Goal: Information Seeking & Learning: Learn about a topic

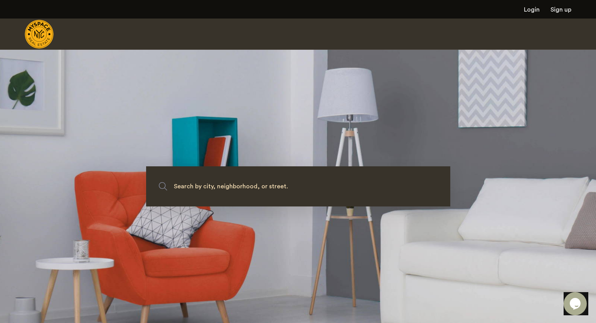
click at [44, 35] on img "Cazamio Logo" at bounding box center [39, 34] width 29 height 29
click at [44, 33] on img "Cazamio Logo" at bounding box center [39, 34] width 29 height 29
click at [39, 39] on img "Cazamio Logo" at bounding box center [39, 34] width 29 height 29
drag, startPoint x: 39, startPoint y: 37, endPoint x: 40, endPoint y: 26, distance: 11.3
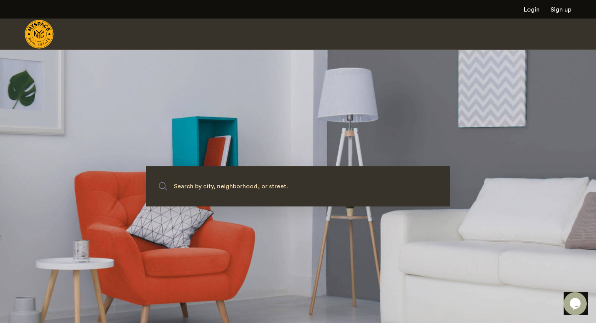
click at [74, 51] on section "Search by city, neighborhood, or street." at bounding box center [298, 185] width 596 height 273
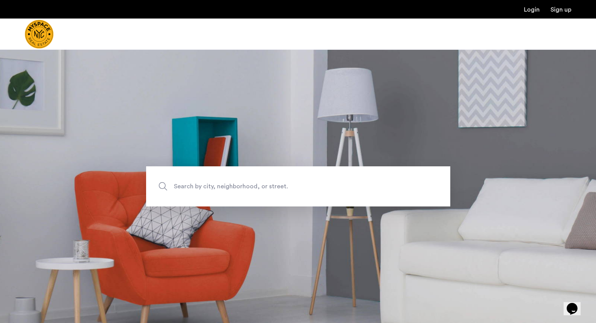
click at [33, 40] on img "Cazamio Logo" at bounding box center [39, 34] width 29 height 29
click at [33, 39] on img "Cazamio Logo" at bounding box center [39, 34] width 29 height 29
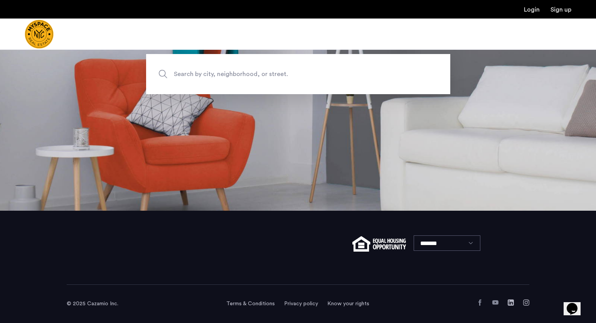
scroll to position [110, 0]
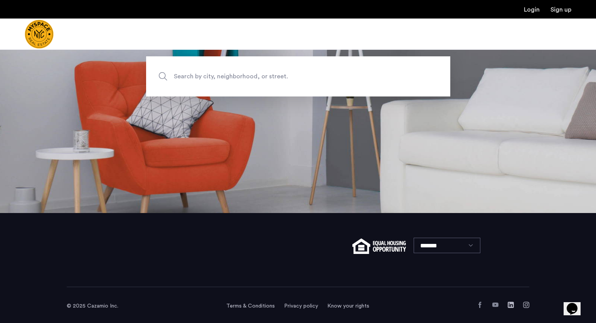
click at [575, 303] on icon "Chat widget" at bounding box center [572, 309] width 11 height 12
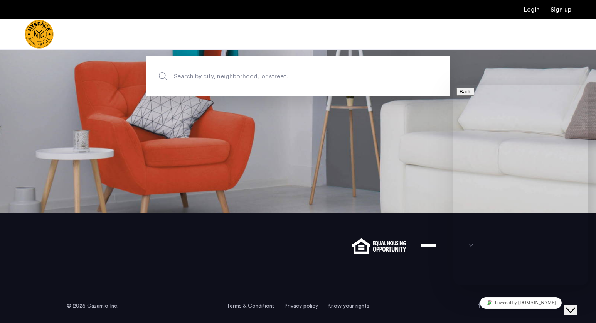
click at [530, 10] on link "Login" at bounding box center [532, 10] width 16 height 6
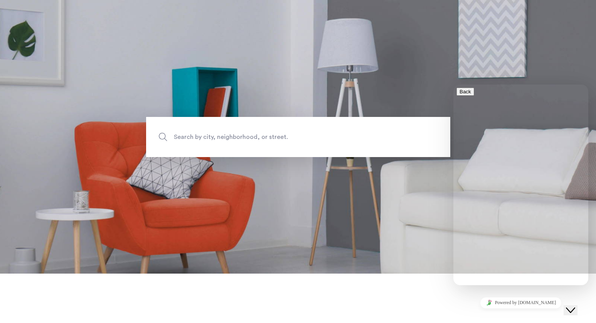
scroll to position [0, 0]
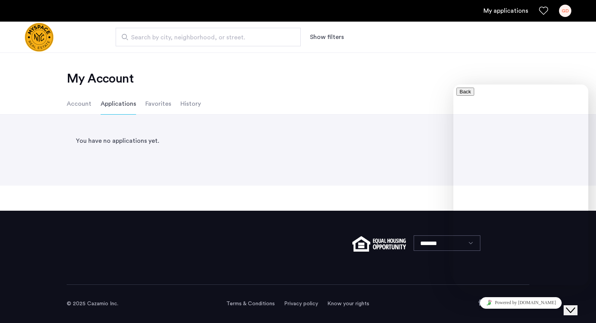
click at [330, 37] on button "Show filters" at bounding box center [327, 36] width 34 height 9
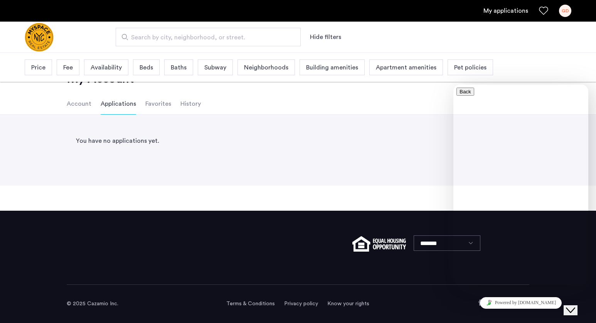
click at [259, 68] on span "Neighborhoods" at bounding box center [266, 67] width 44 height 9
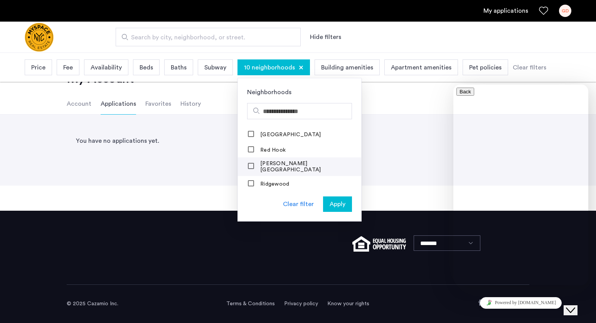
scroll to position [835, 0]
click at [250, 127] on mat-checkbox "[GEOGRAPHIC_DATA]" at bounding box center [299, 133] width 123 height 15
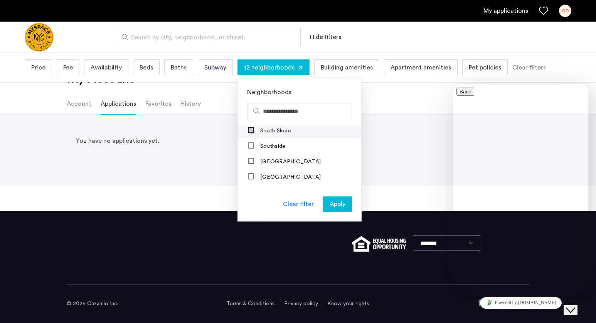
scroll to position [921, 0]
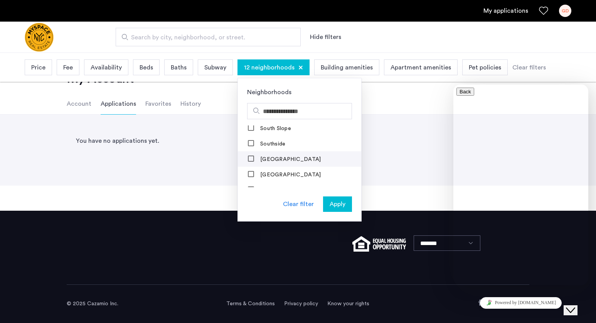
click at [251, 151] on mat-checkbox "[GEOGRAPHIC_DATA]" at bounding box center [299, 158] width 123 height 15
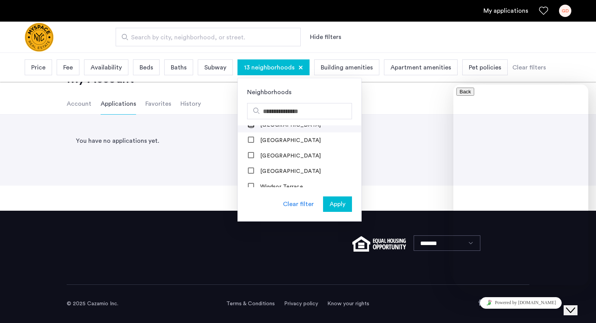
scroll to position [956, 0]
click at [342, 205] on span "Apply" at bounding box center [338, 203] width 16 height 9
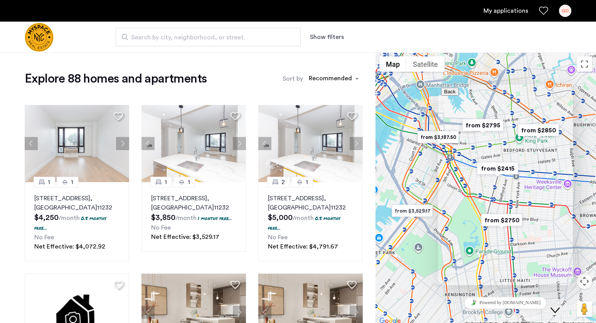
click at [331, 36] on button "Show filters" at bounding box center [327, 36] width 34 height 9
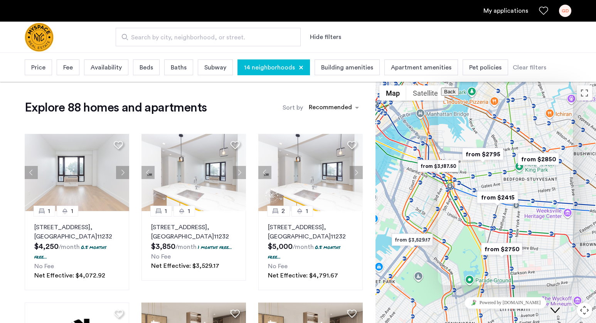
click at [101, 67] on span "Availability" at bounding box center [106, 67] width 31 height 9
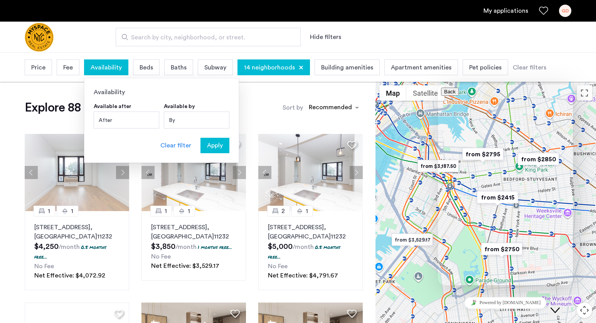
click at [100, 36] on div at bounding box center [63, 37] width 76 height 31
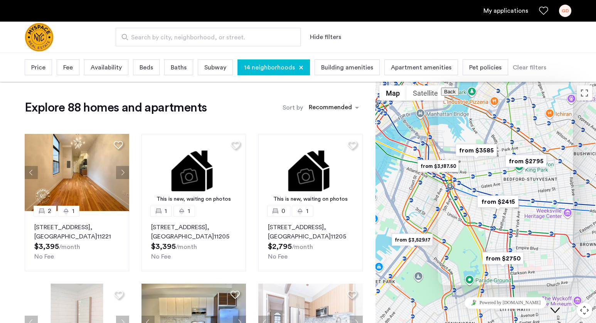
click at [343, 67] on span "Building amenities" at bounding box center [347, 67] width 52 height 9
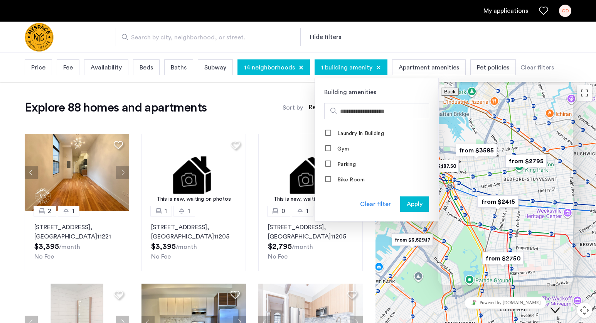
click at [411, 206] on span "Apply" at bounding box center [415, 203] width 16 height 9
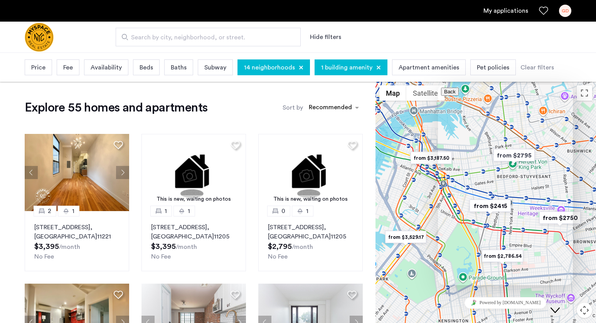
click at [36, 62] on div "Price" at bounding box center [38, 67] width 27 height 16
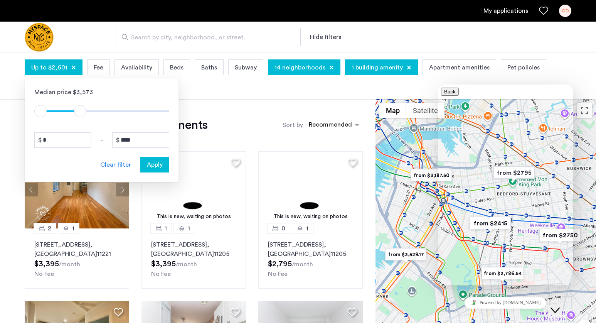
type input "****"
drag, startPoint x: 159, startPoint y: 109, endPoint x: 76, endPoint y: 104, distance: 83.1
click at [76, 104] on div "$1 $8000 $1 $2301" at bounding box center [101, 107] width 135 height 21
click at [159, 165] on span "Apply" at bounding box center [155, 164] width 16 height 9
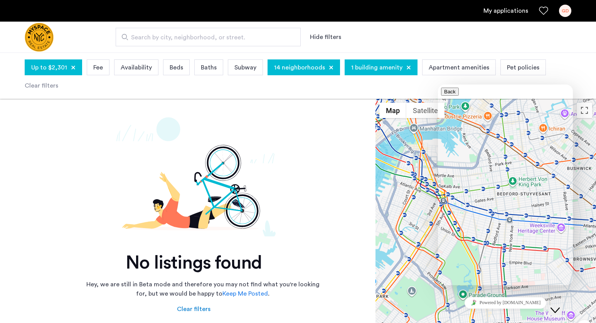
click at [73, 67] on div at bounding box center [73, 67] width 5 height 5
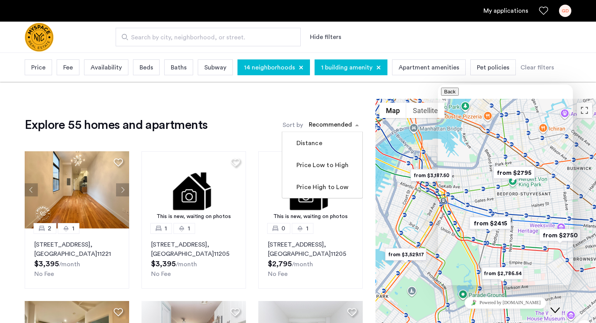
click at [355, 124] on span "sort-apartment" at bounding box center [358, 124] width 10 height 9
click at [342, 167] on label "Price Low to High" at bounding box center [322, 164] width 54 height 9
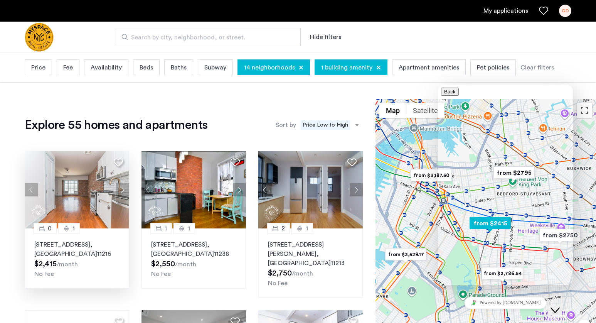
click at [94, 208] on img at bounding box center [77, 189] width 105 height 77
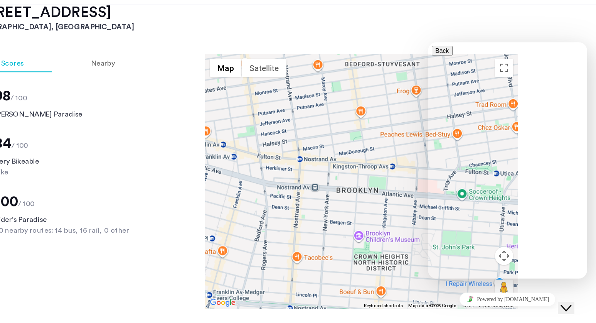
scroll to position [678, 0]
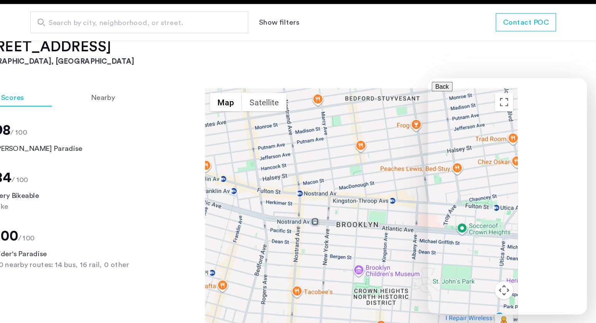
click at [441, 89] on button "Back" at bounding box center [440, 85] width 18 height 8
drag, startPoint x: 430, startPoint y: 51, endPoint x: 402, endPoint y: 52, distance: 28.2
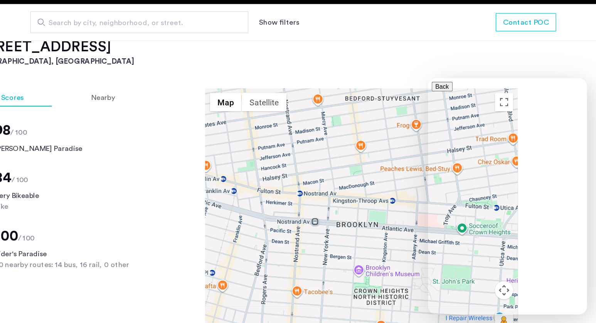
click at [402, 52] on div "Search by city, neighborhood, or street. Show filters Contact POC" at bounding box center [298, 37] width 596 height 31
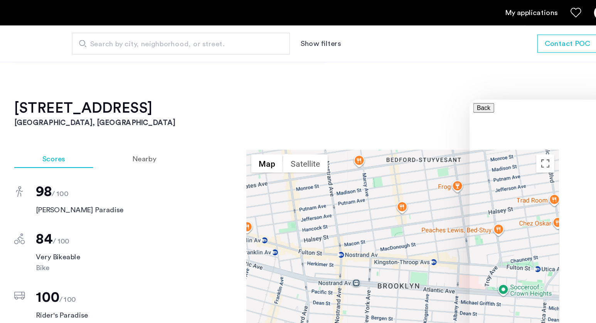
scroll to position [643, 0]
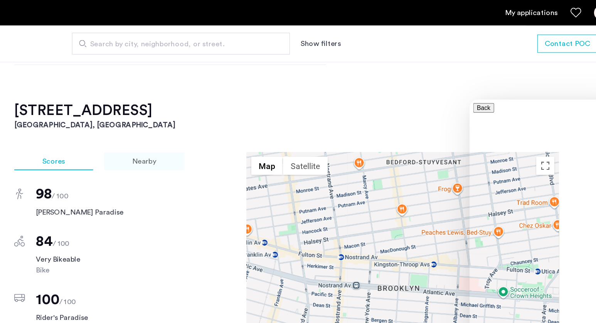
click at [180, 134] on span "Nearby" at bounding box center [177, 137] width 20 height 6
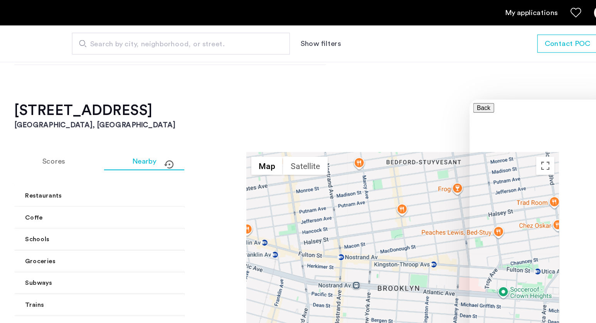
click at [247, 162] on span at bounding box center [248, 166] width 3 height 8
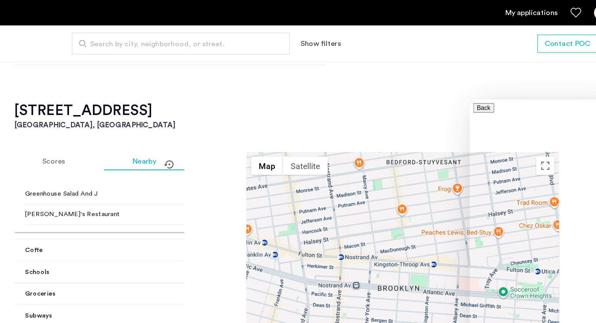
scroll to position [175, 0]
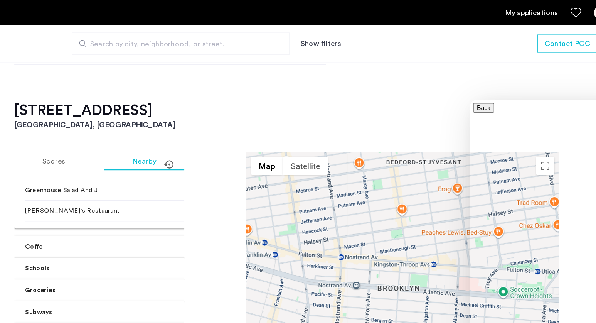
click at [200, 200] on mat-expansion-panel-header "Coffe" at bounding box center [163, 209] width 192 height 19
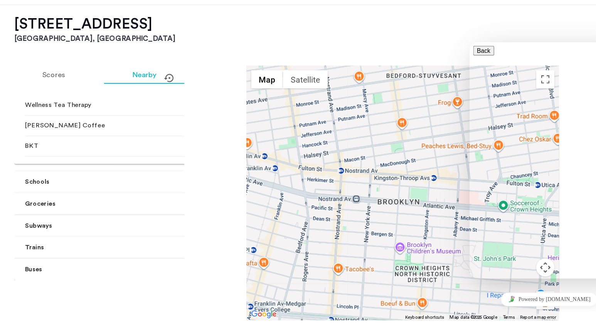
scroll to position [677, 0]
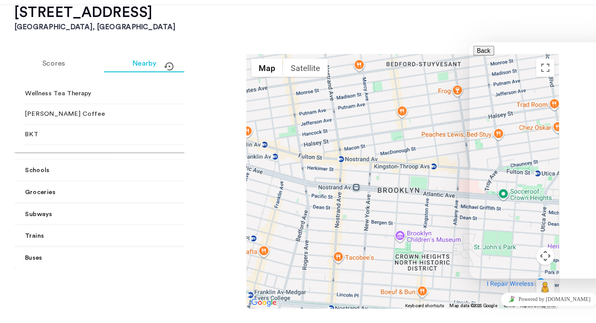
click at [247, 208] on span at bounding box center [248, 212] width 3 height 8
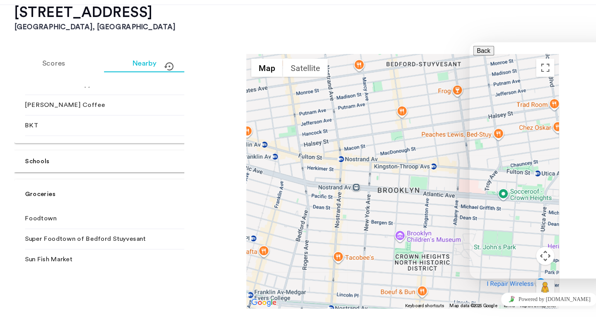
click at [198, 204] on mat-expansion-panel-header "Groceries" at bounding box center [163, 213] width 192 height 25
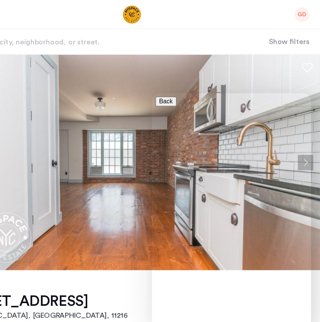
scroll to position [0, 0]
